Goal: Task Accomplishment & Management: Manage account settings

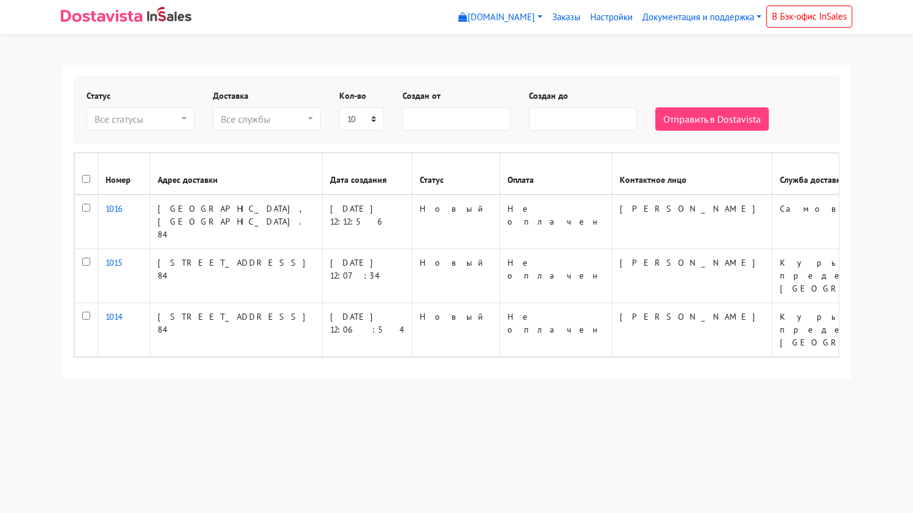
select select
click at [86, 177] on input "checkbox" at bounding box center [86, 179] width 8 height 8
checkbox input "true"
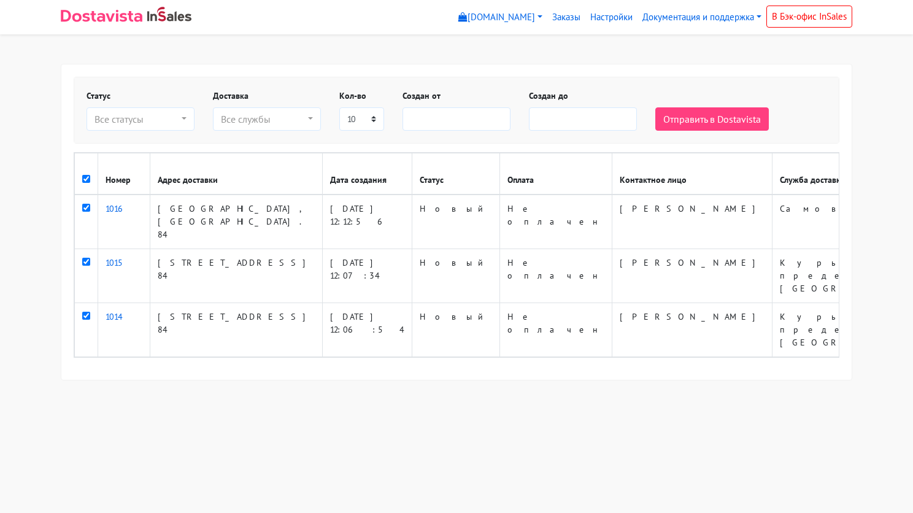
checkbox input "true"
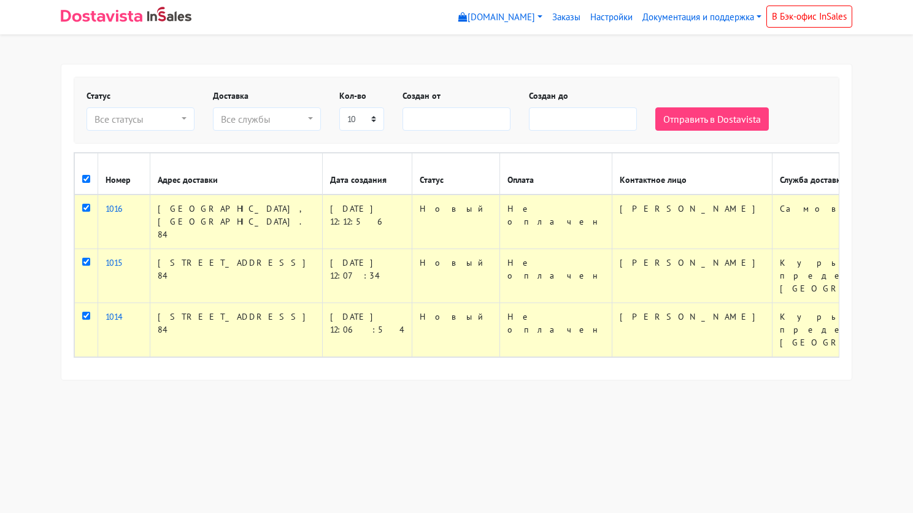
click at [91, 182] on th at bounding box center [86, 174] width 23 height 42
click at [88, 179] on input "checkbox" at bounding box center [86, 179] width 8 height 8
checkbox input "false"
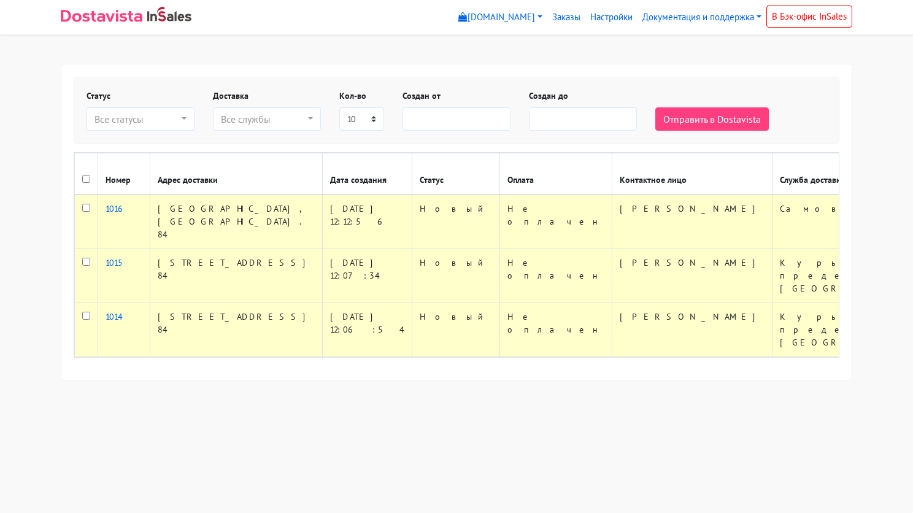
checkbox input "false"
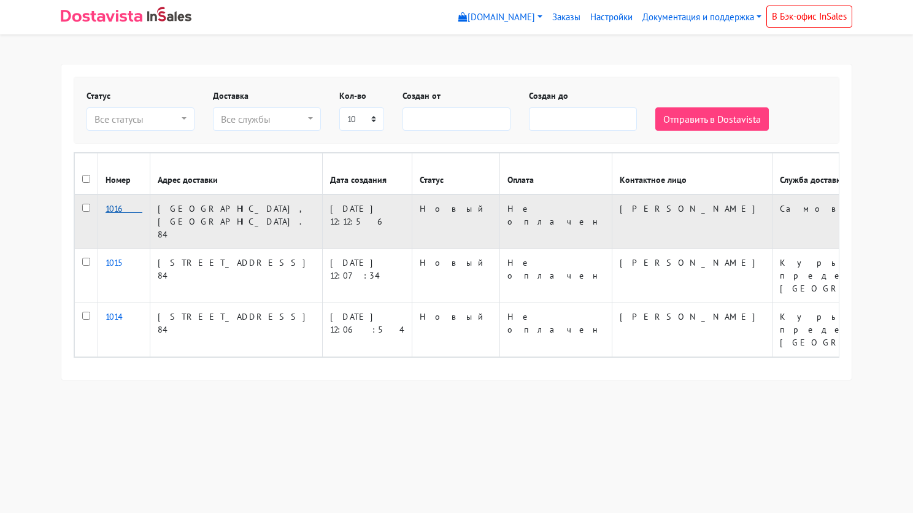
click at [110, 204] on link "1016" at bounding box center [124, 208] width 37 height 11
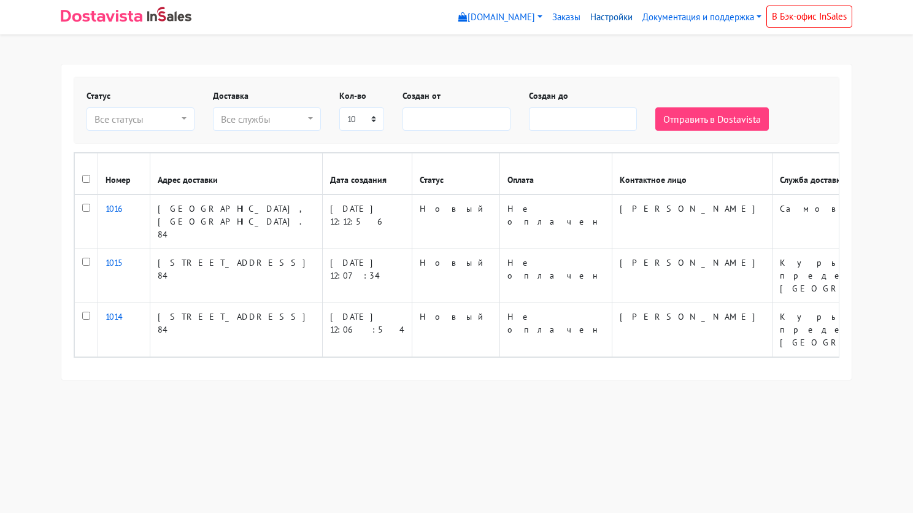
click at [596, 17] on link "Настройки" at bounding box center [611, 18] width 52 height 24
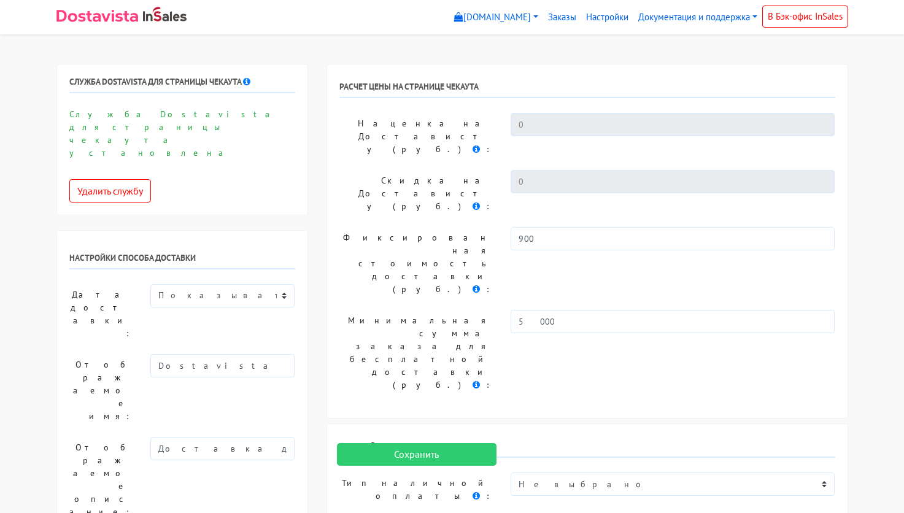
select select
click at [278, 284] on select "Показывать доступную дату доставки Убрать дату доставки Показывать свой текст" at bounding box center [222, 295] width 144 height 23
click at [277, 284] on select "Показывать доступную дату доставки Убрать дату доставки Показывать свой текст" at bounding box center [222, 295] width 144 height 23
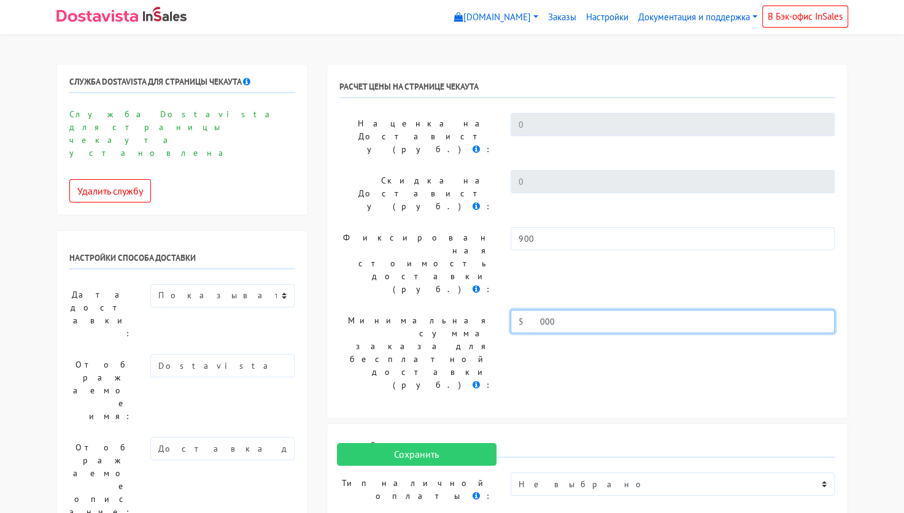
drag, startPoint x: 571, startPoint y: 236, endPoint x: 510, endPoint y: 240, distance: 60.9
click at [510, 310] on input "5000" at bounding box center [672, 321] width 325 height 23
type input "15000"
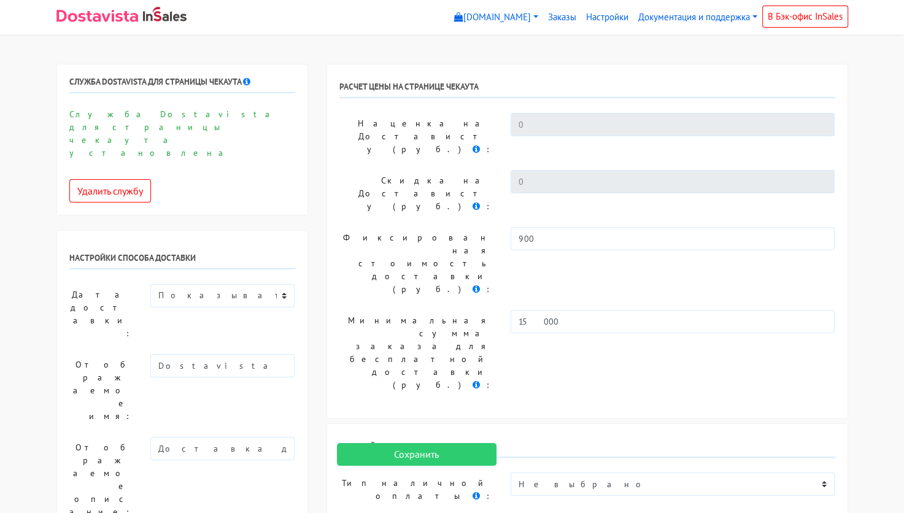
click at [511, 259] on div "РАСЧЕТ ЦЕНЫ НА СТРАНИЦЕ ЧЕКАУТА Наценка на Достависту (руб.) : 0 Скидка на Дост…" at bounding box center [587, 240] width 520 height 353
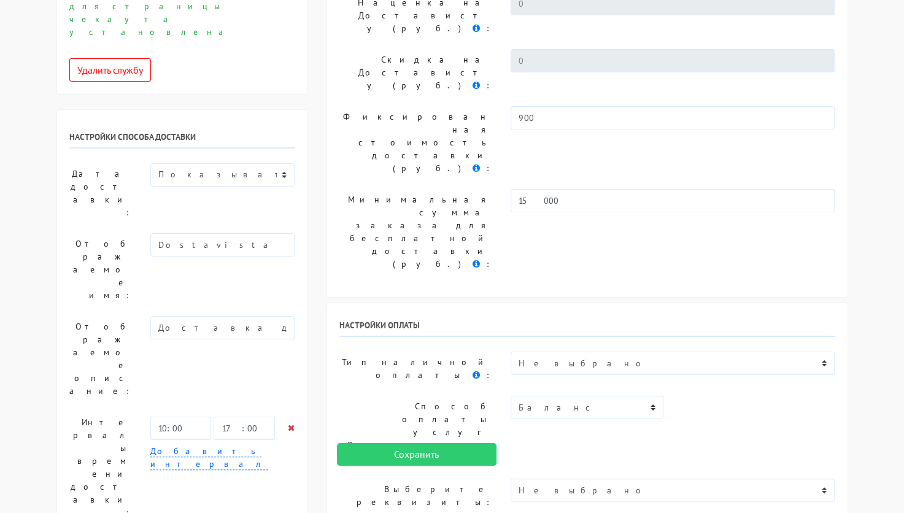
scroll to position [123, 0]
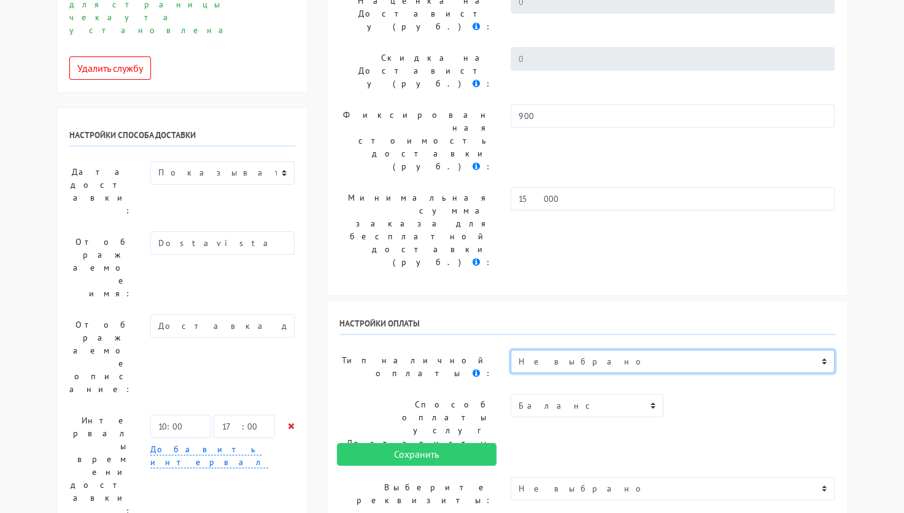
click at [580, 350] on select "Не выбрано Безналичная оплата физ. лицом Безналичная оплата юр. лицами в России…" at bounding box center [672, 361] width 325 height 23
select select "11360617"
click at [510, 350] on select "Не выбрано Безналичная оплата физ. лицом Безналичная оплата юр. лицами в России…" at bounding box center [672, 361] width 325 height 23
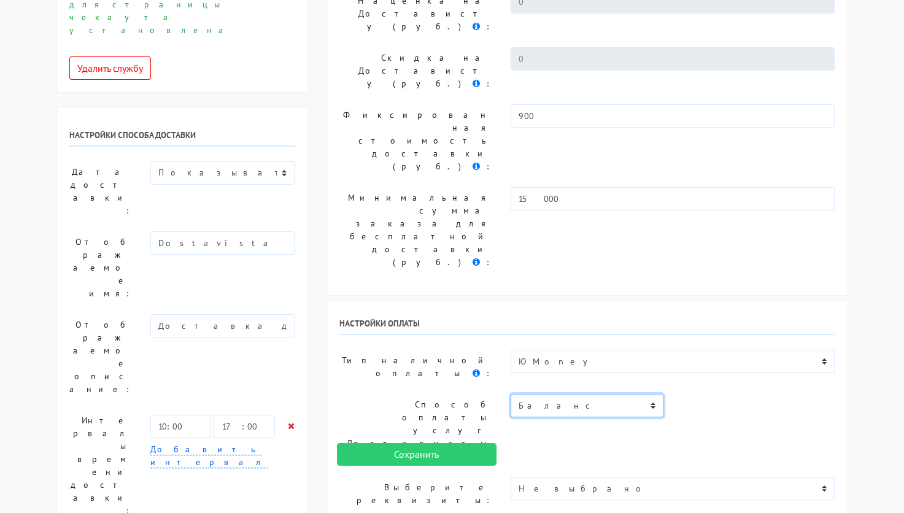
click at [644, 394] on select "Баланс" at bounding box center [586, 405] width 153 height 23
click at [728, 301] on div "Настройки оплаты Тип наличной оплаты : Не выбрано Безналичная оплата физ. лицом…" at bounding box center [587, 504] width 520 height 406
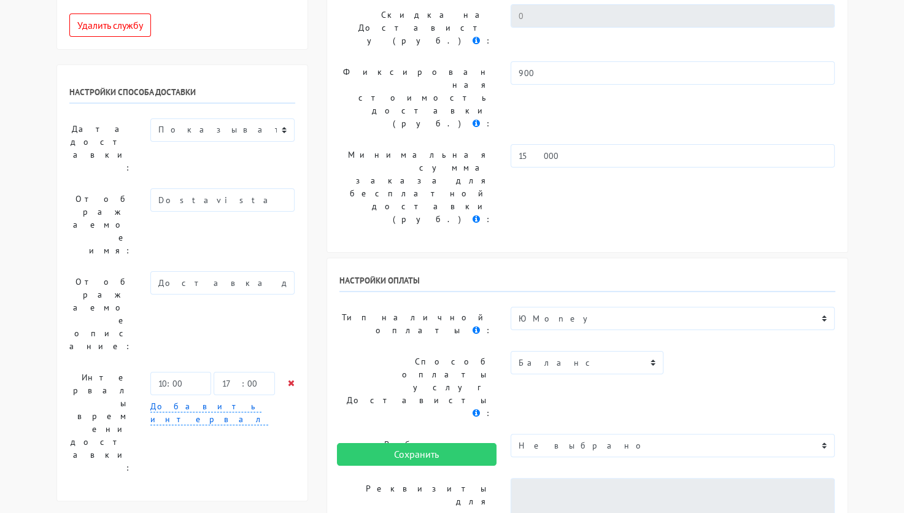
scroll to position [184, 0]
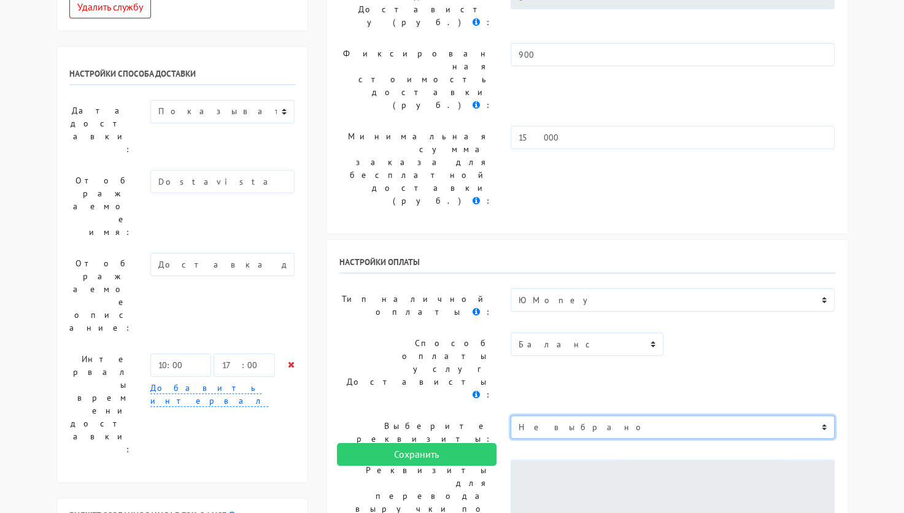
click at [714, 415] on select "Не выбрано" at bounding box center [672, 426] width 325 height 23
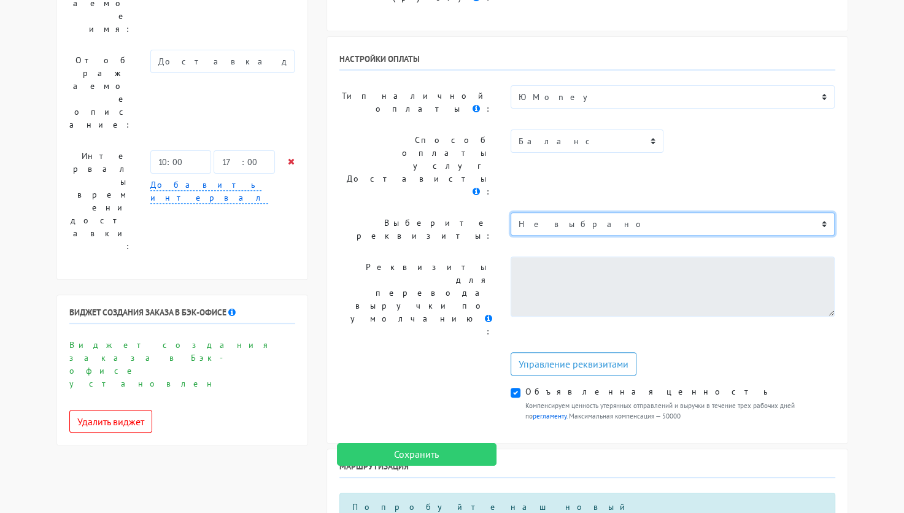
scroll to position [429, 0]
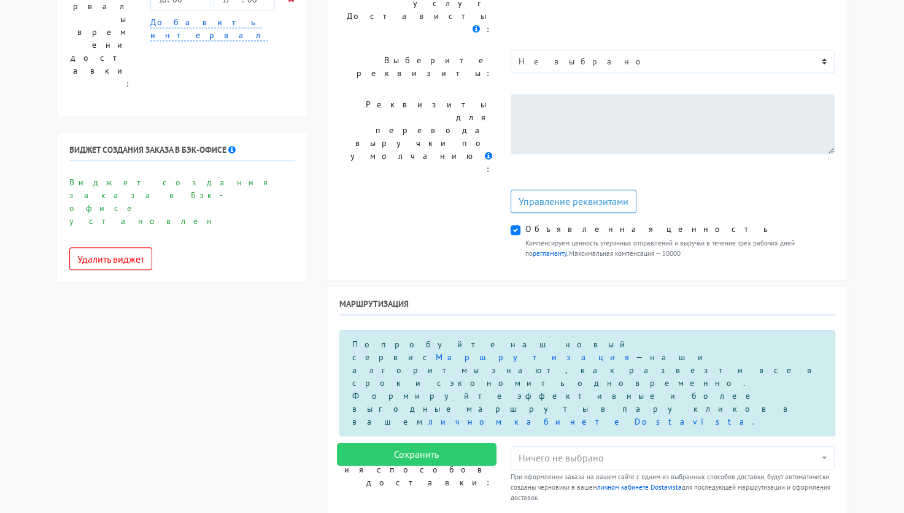
scroll to position [614, 0]
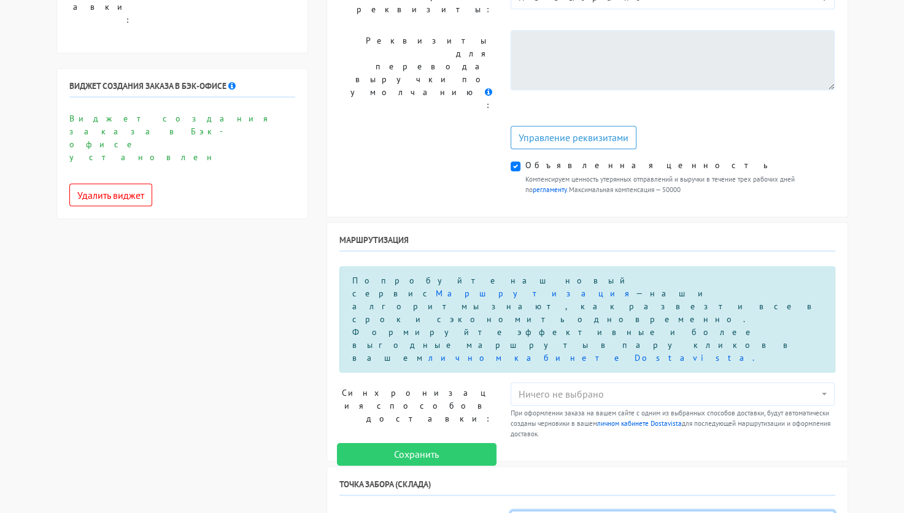
click at [648, 510] on select "Не выбрано Склад Москва" at bounding box center [672, 521] width 325 height 23
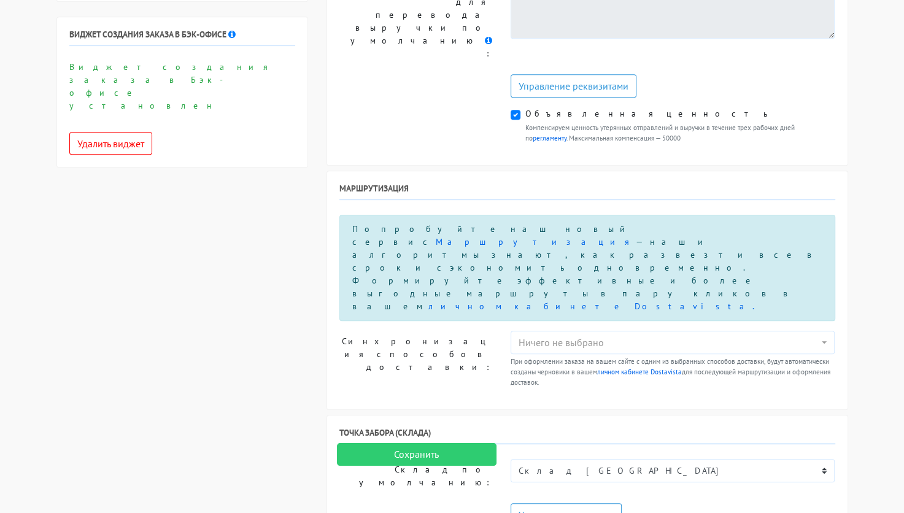
scroll to position [736, 0]
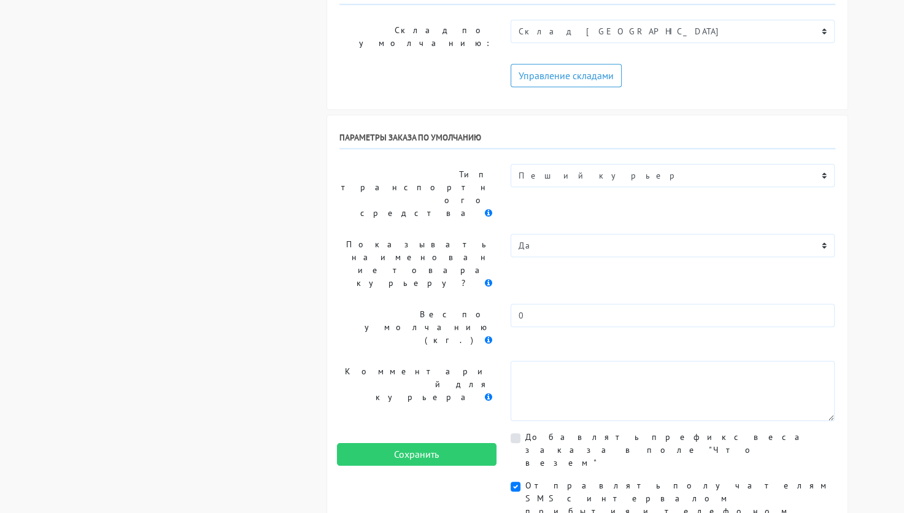
scroll to position [1231, 0]
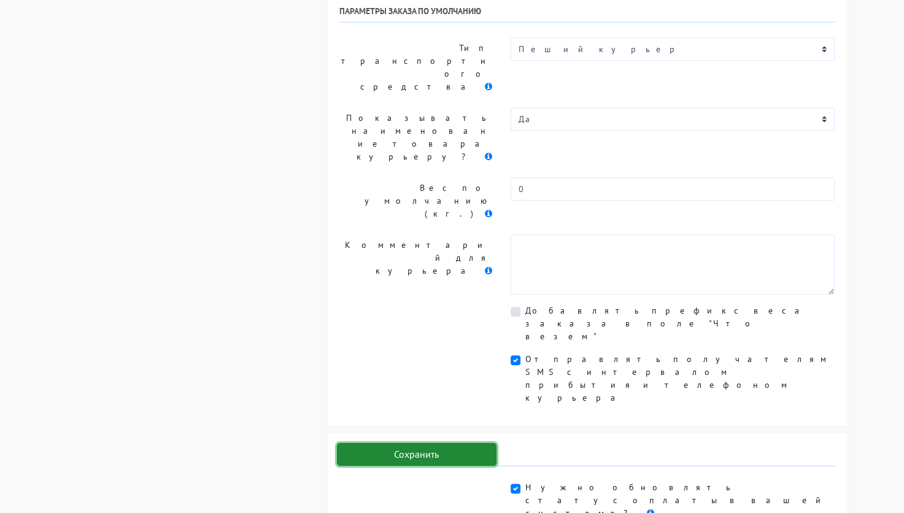
click at [414, 454] on input "Сохранить" at bounding box center [417, 454] width 160 height 23
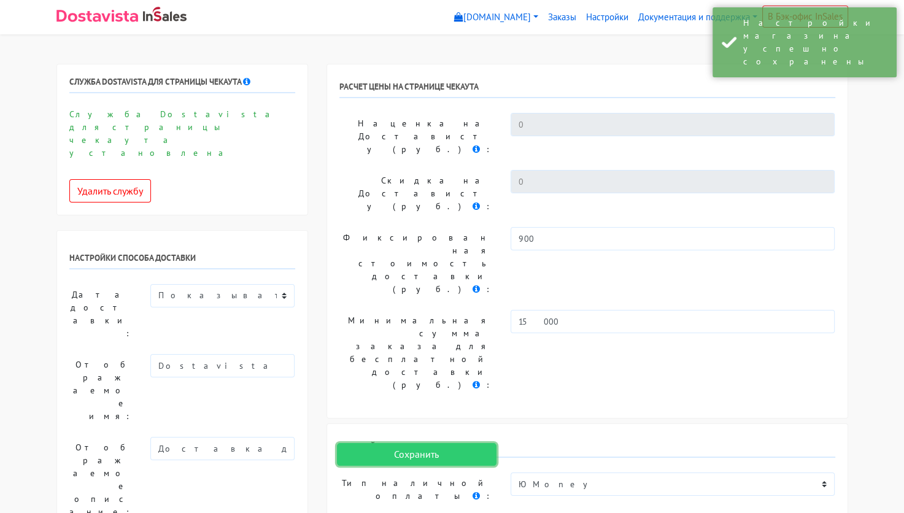
scroll to position [0, 0]
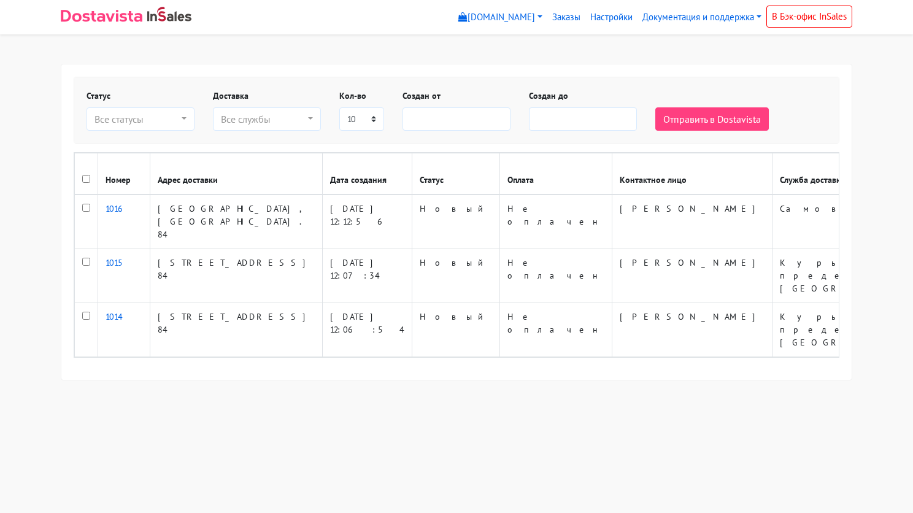
select select
click at [606, 22] on link "Настройки" at bounding box center [611, 18] width 52 height 24
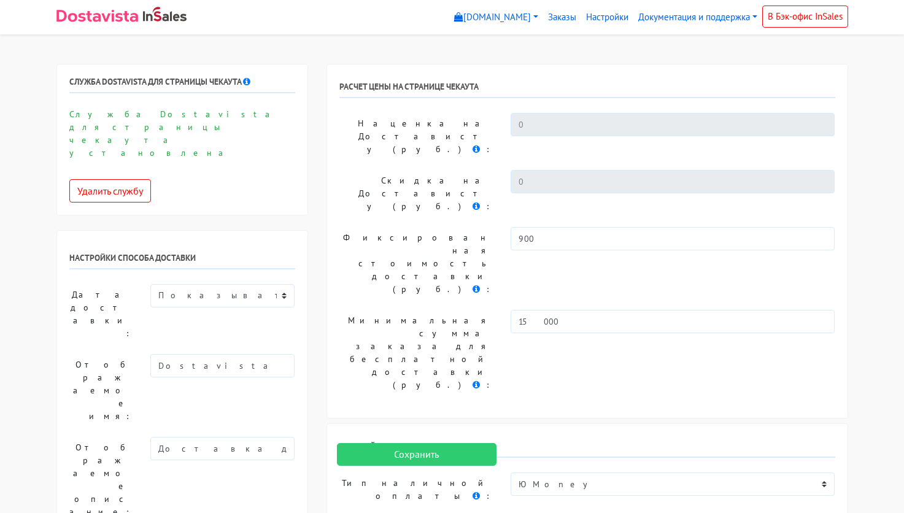
select select
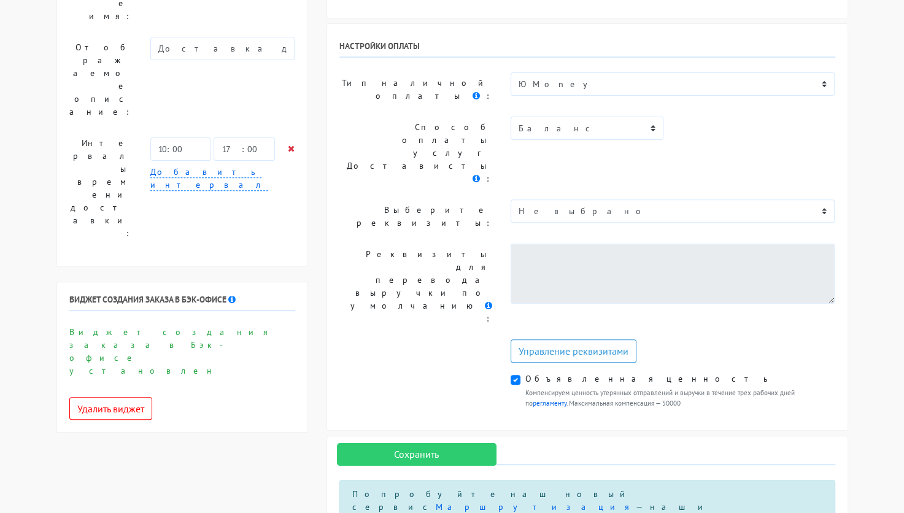
scroll to position [429, 0]
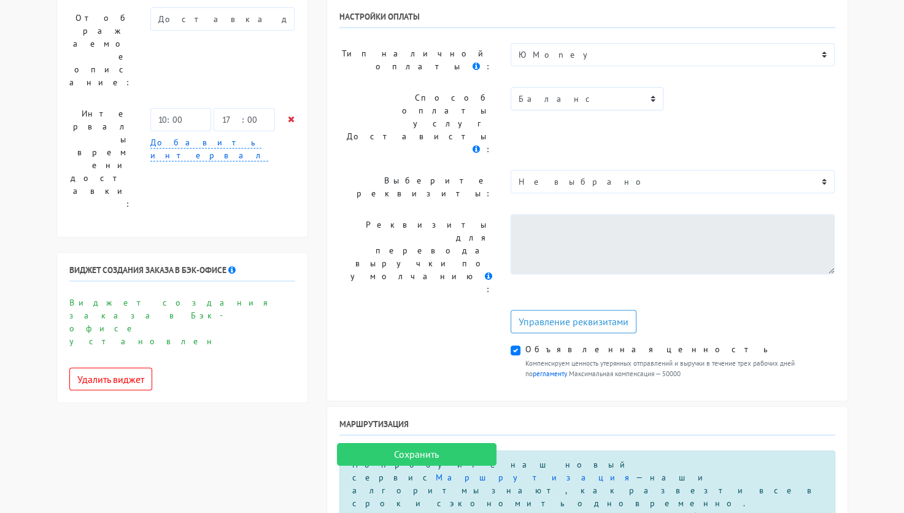
click at [449, 456] on input "Сохранить" at bounding box center [417, 454] width 160 height 23
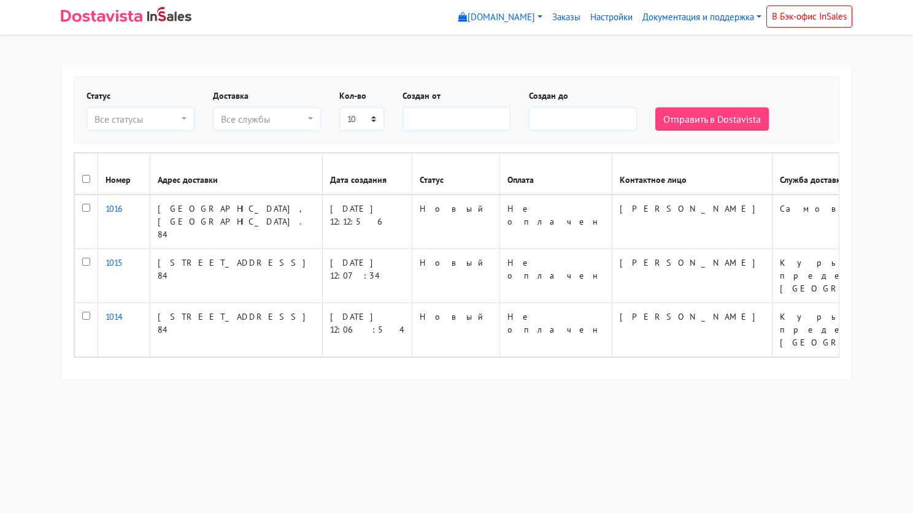
select select
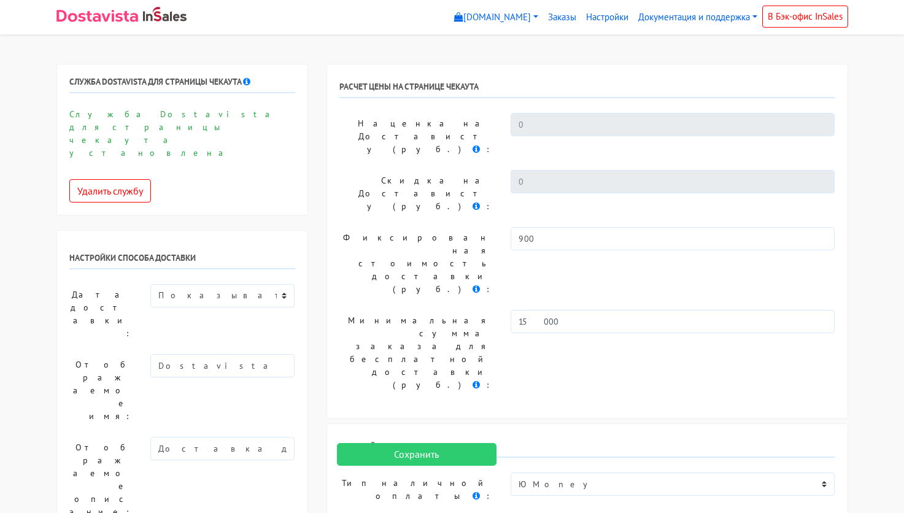
select select
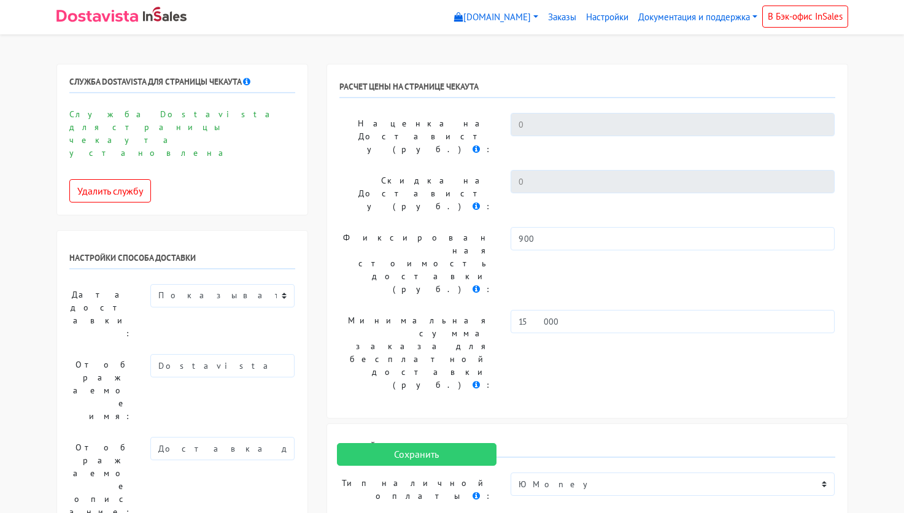
select select
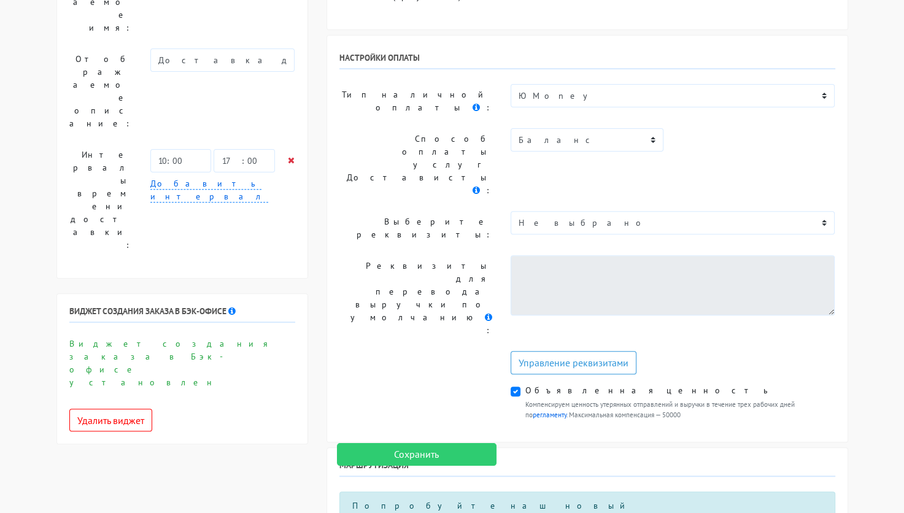
scroll to position [368, 0]
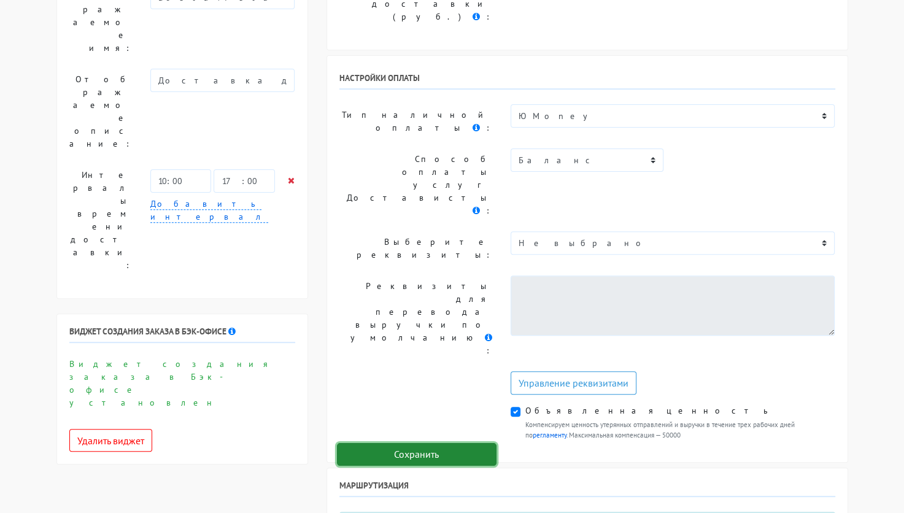
click at [412, 443] on input "Сохранить" at bounding box center [417, 454] width 160 height 23
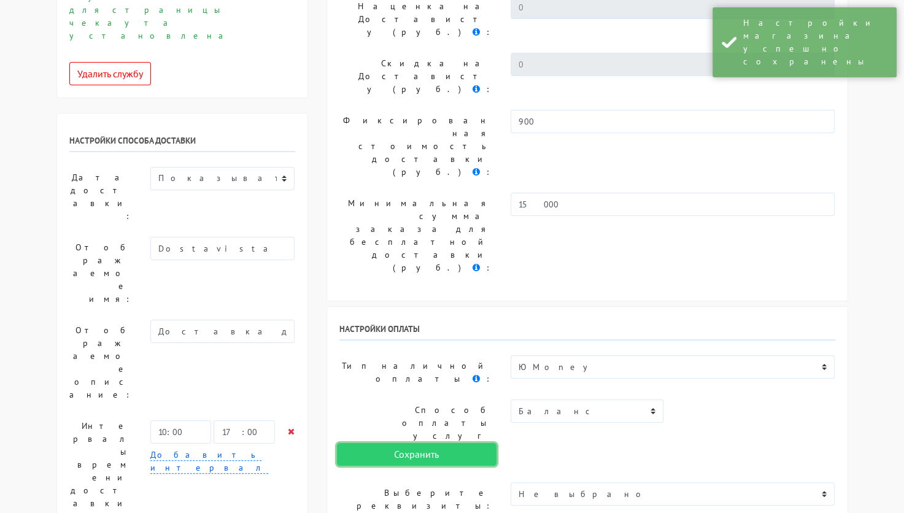
scroll to position [0, 0]
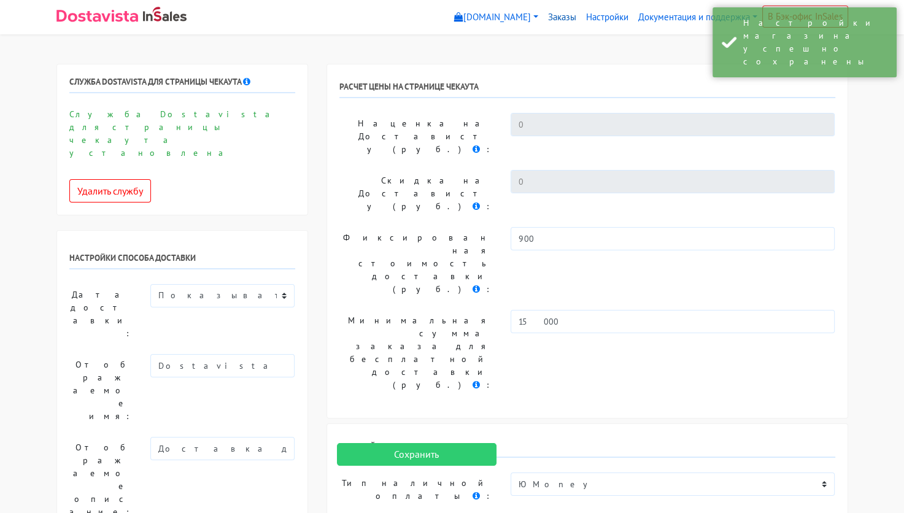
click at [560, 14] on link "Заказы" at bounding box center [562, 18] width 38 height 24
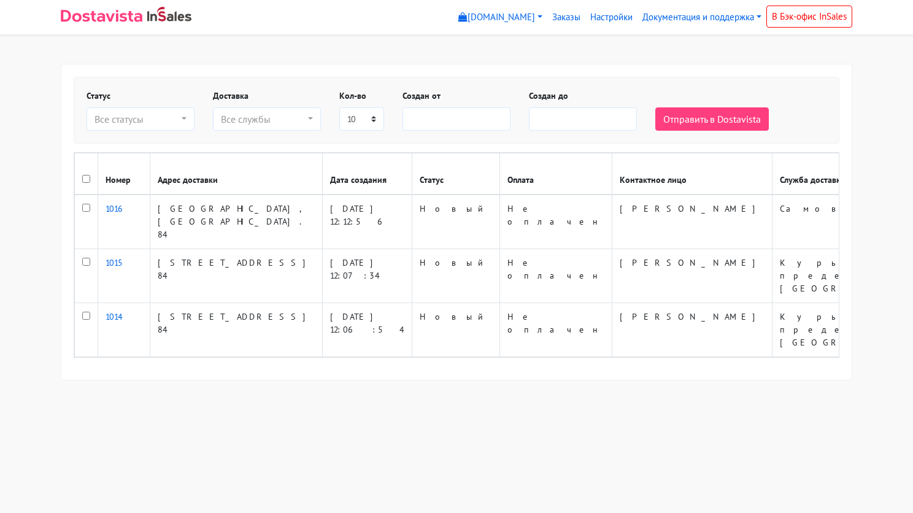
select select
click at [594, 19] on link "Настройки" at bounding box center [611, 18] width 52 height 24
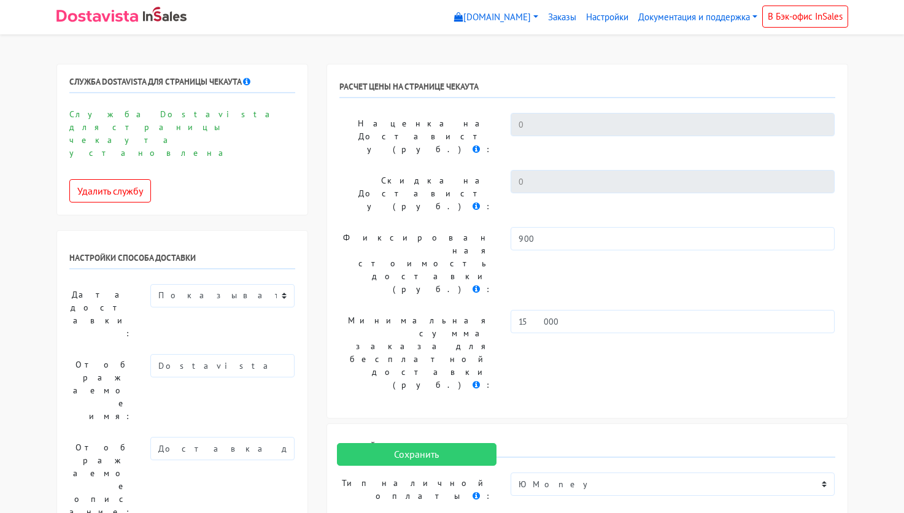
select select
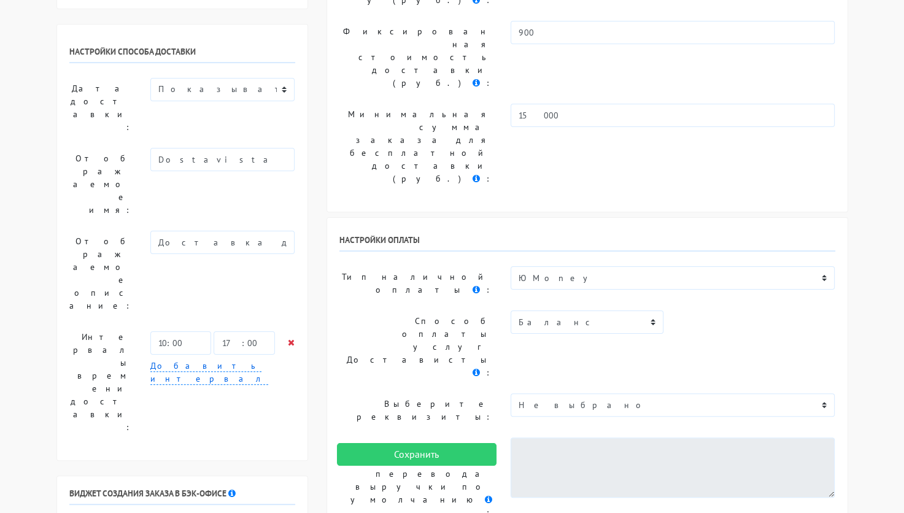
scroll to position [429, 0]
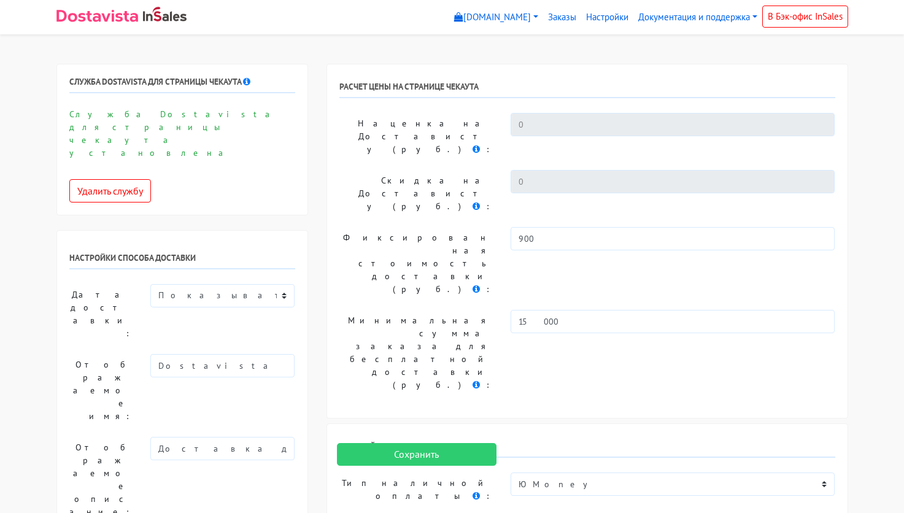
select select
